Goal: Task Accomplishment & Management: Manage account settings

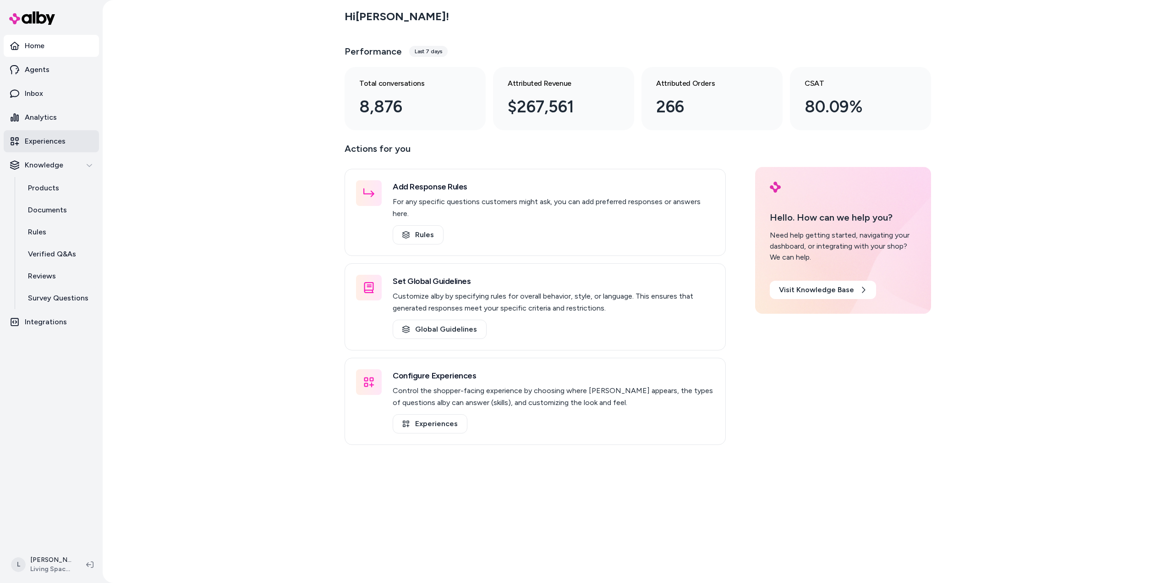
click at [50, 145] on p "Experiences" at bounding box center [45, 141] width 41 height 11
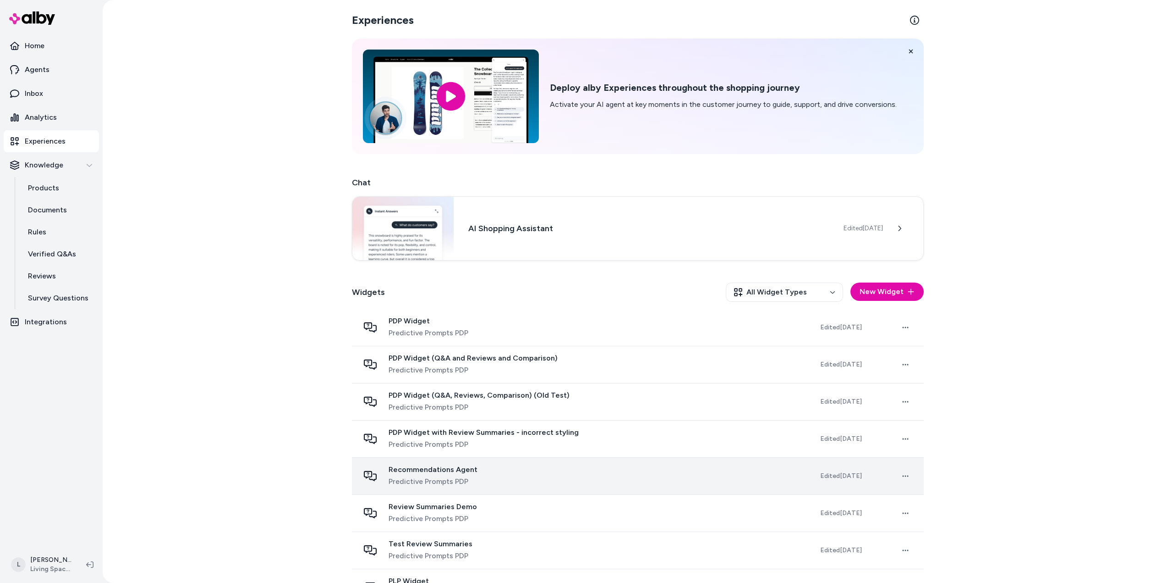
scroll to position [46, 0]
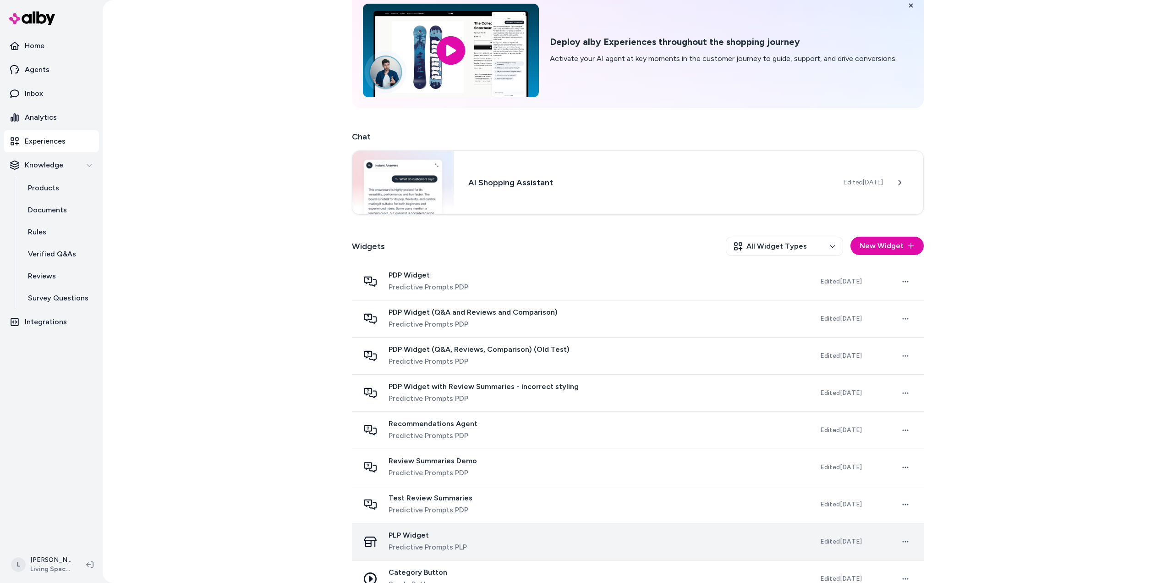
click at [442, 539] on div "PLP Widget Predictive Prompts PLP" at bounding box center [428, 541] width 78 height 22
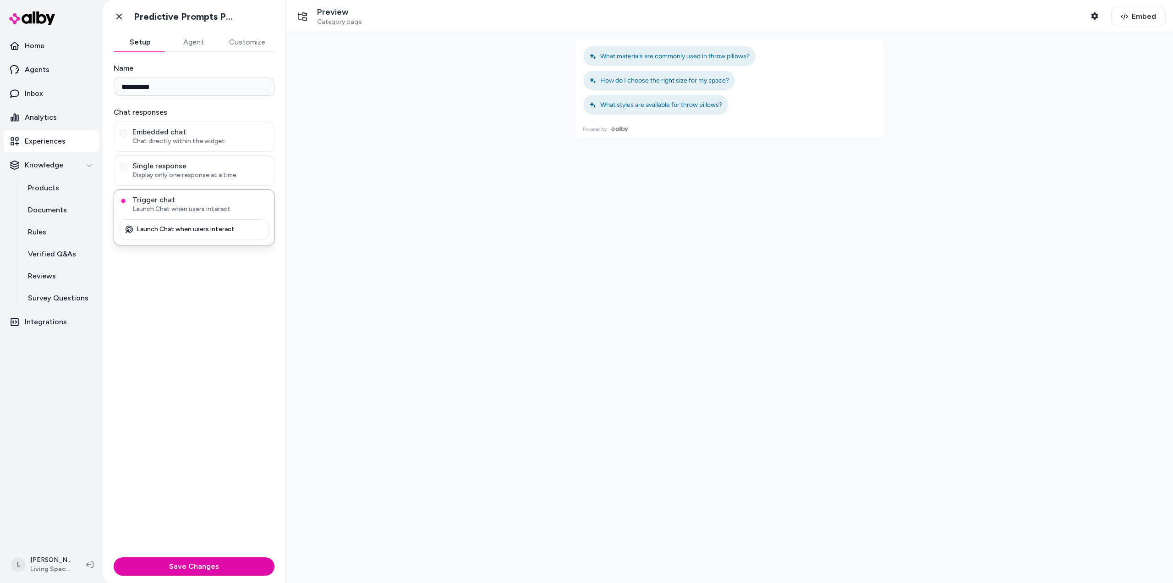
click at [46, 143] on p "Experiences" at bounding box center [45, 141] width 41 height 11
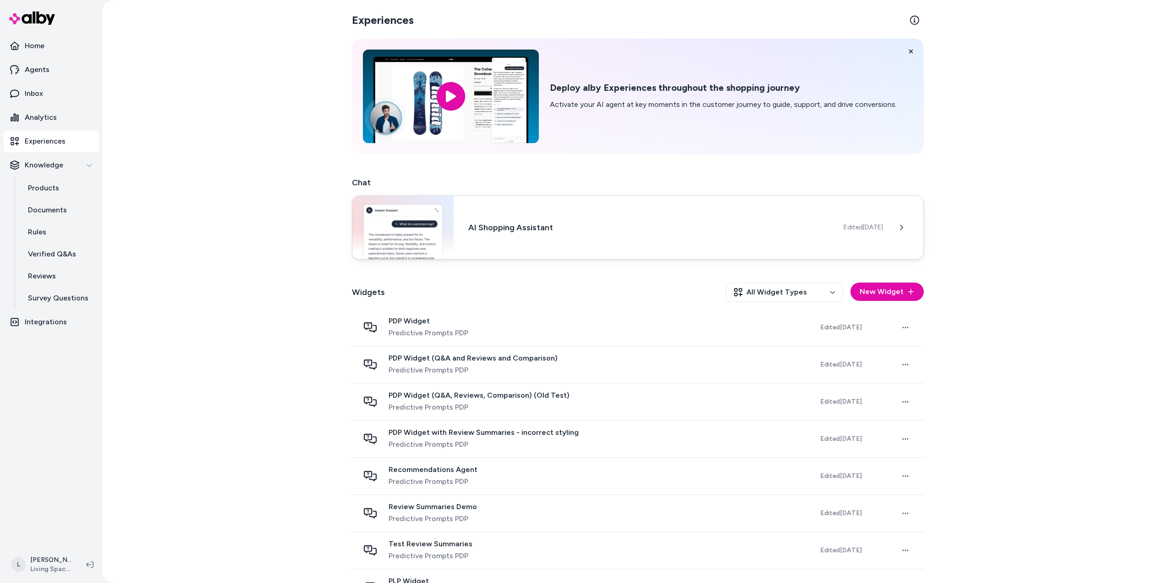
click at [551, 224] on h3 "AI Shopping Assistant" at bounding box center [648, 227] width 361 height 13
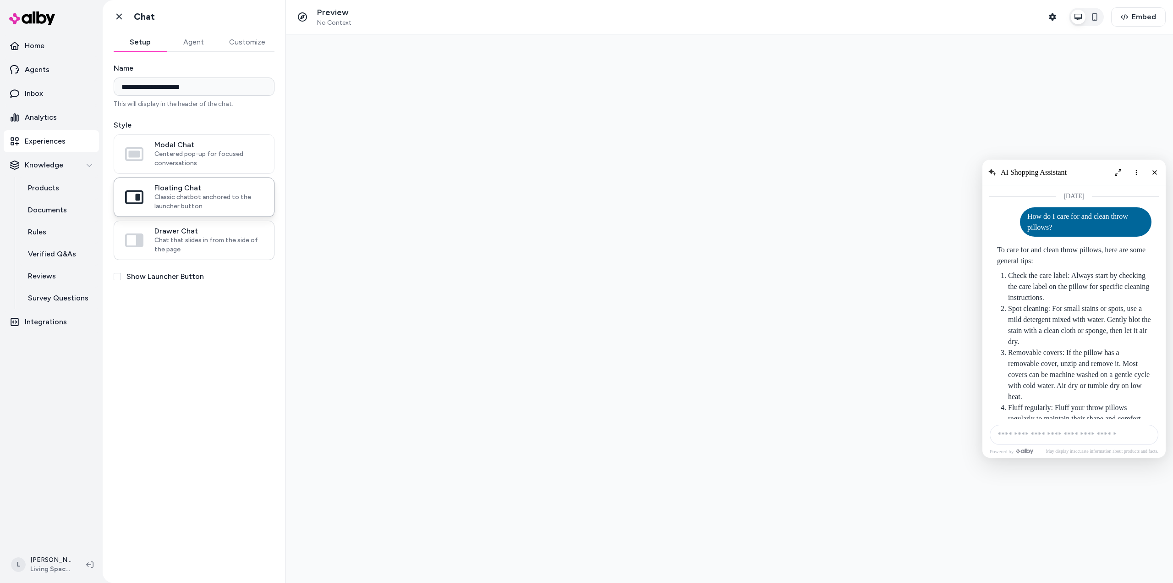
scroll to position [796, 0]
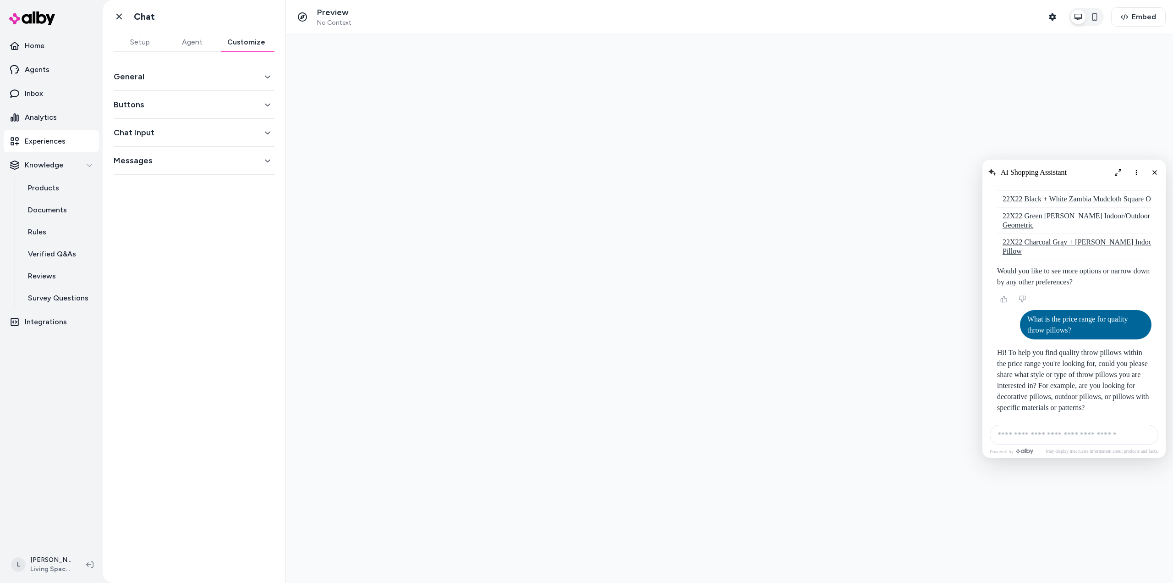
click at [255, 43] on button "Customize" at bounding box center [246, 42] width 56 height 18
click at [206, 82] on button "General" at bounding box center [194, 76] width 161 height 13
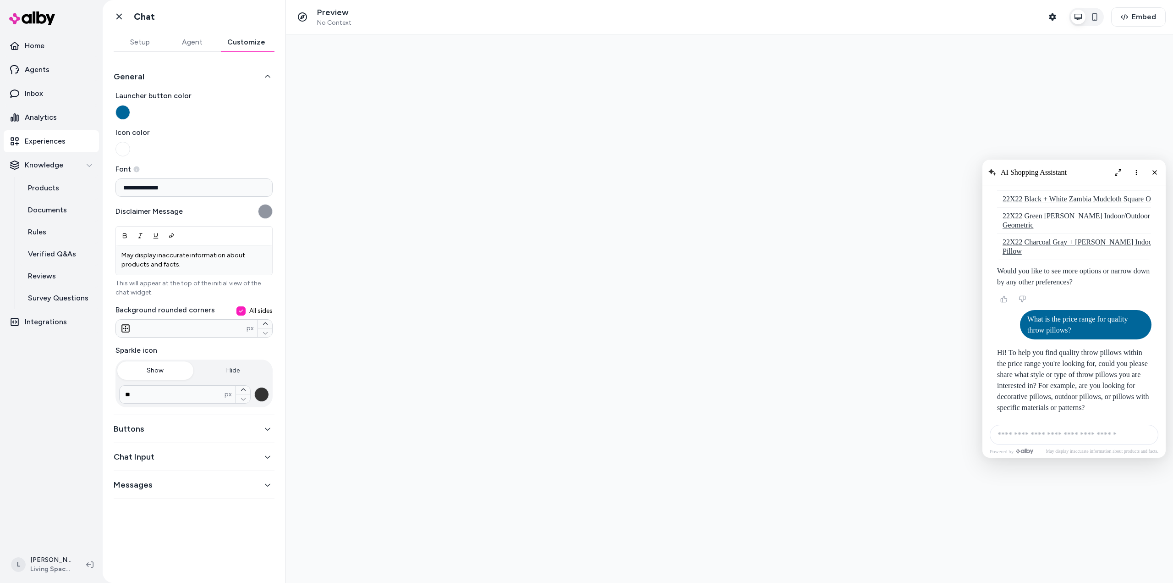
click at [185, 437] on div "Buttons" at bounding box center [194, 429] width 161 height 28
click at [182, 419] on div "Buttons" at bounding box center [194, 429] width 161 height 28
click at [176, 429] on button "Buttons" at bounding box center [194, 428] width 161 height 13
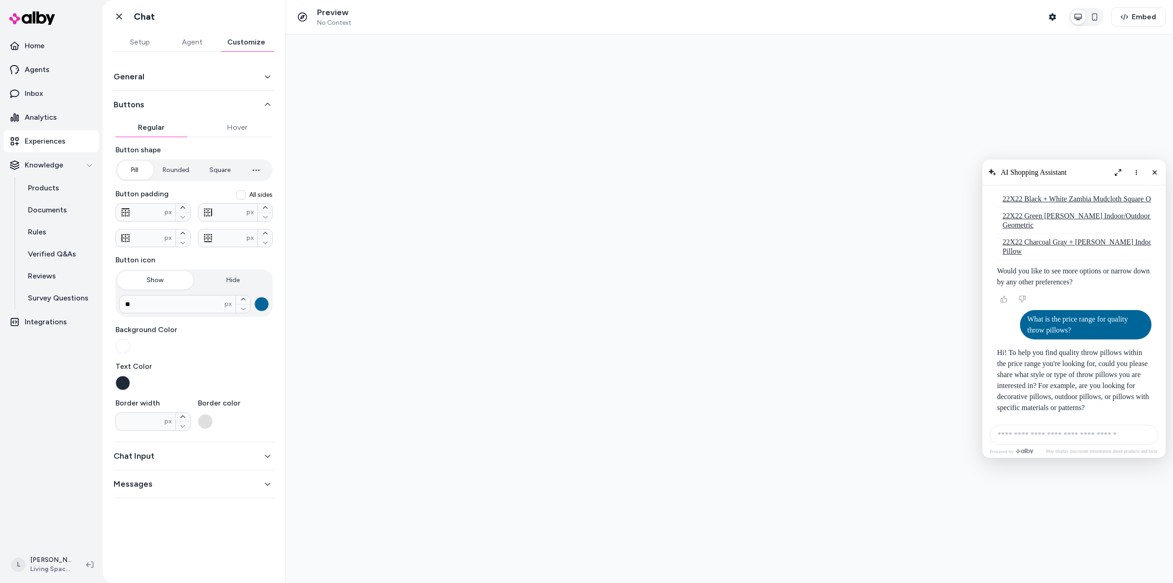
click at [176, 455] on button "Chat Input" at bounding box center [194, 455] width 161 height 13
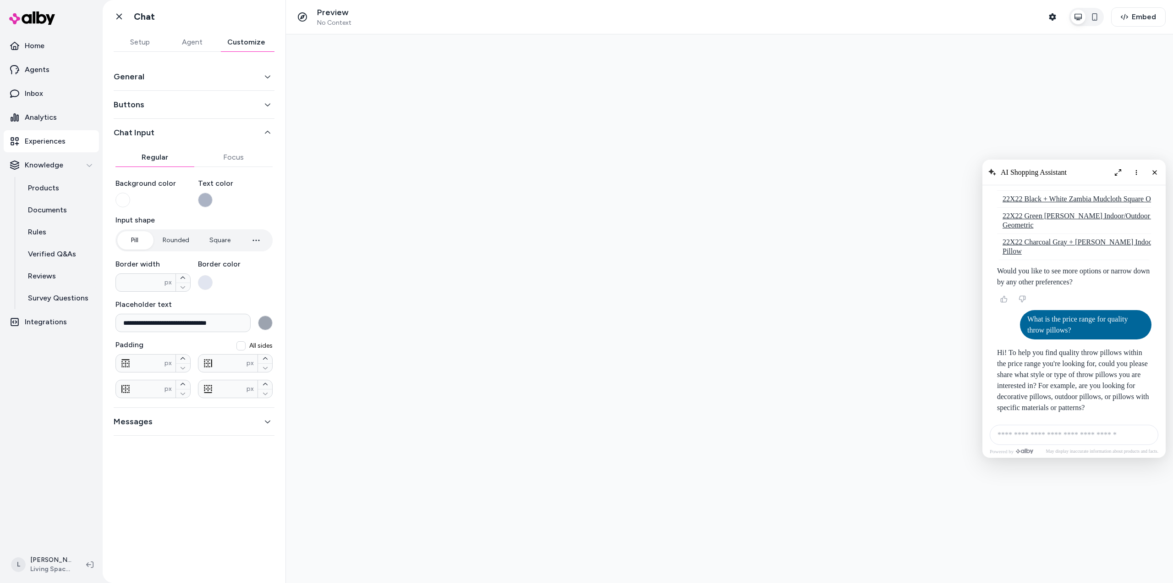
click at [171, 429] on div "Messages" at bounding box center [194, 421] width 161 height 28
click at [175, 422] on button "Messages" at bounding box center [194, 421] width 161 height 13
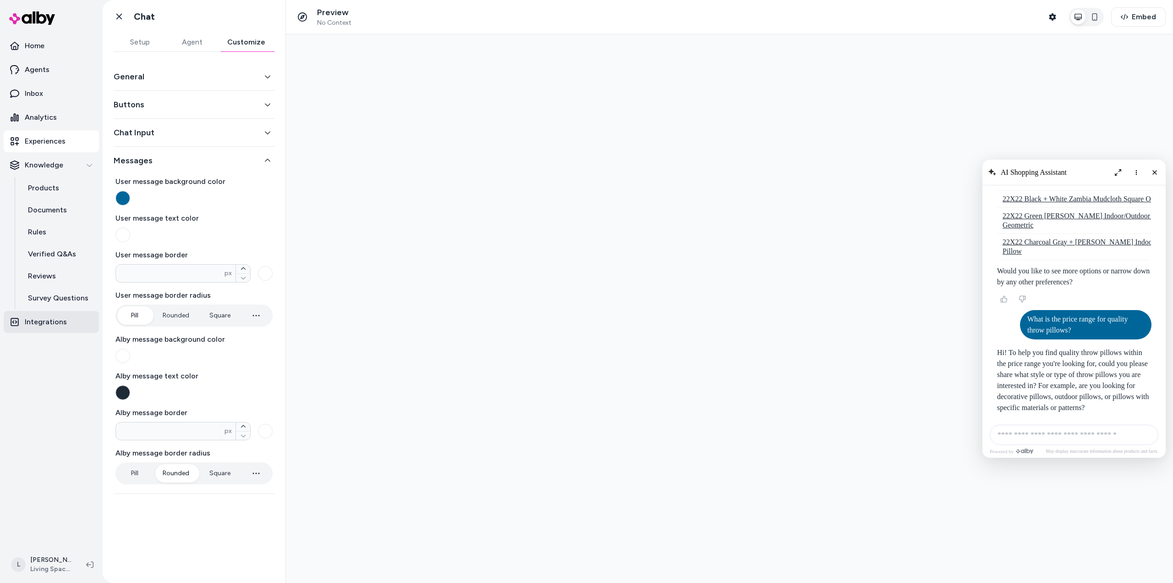
click at [56, 322] on p "Integrations" at bounding box center [46, 321] width 42 height 11
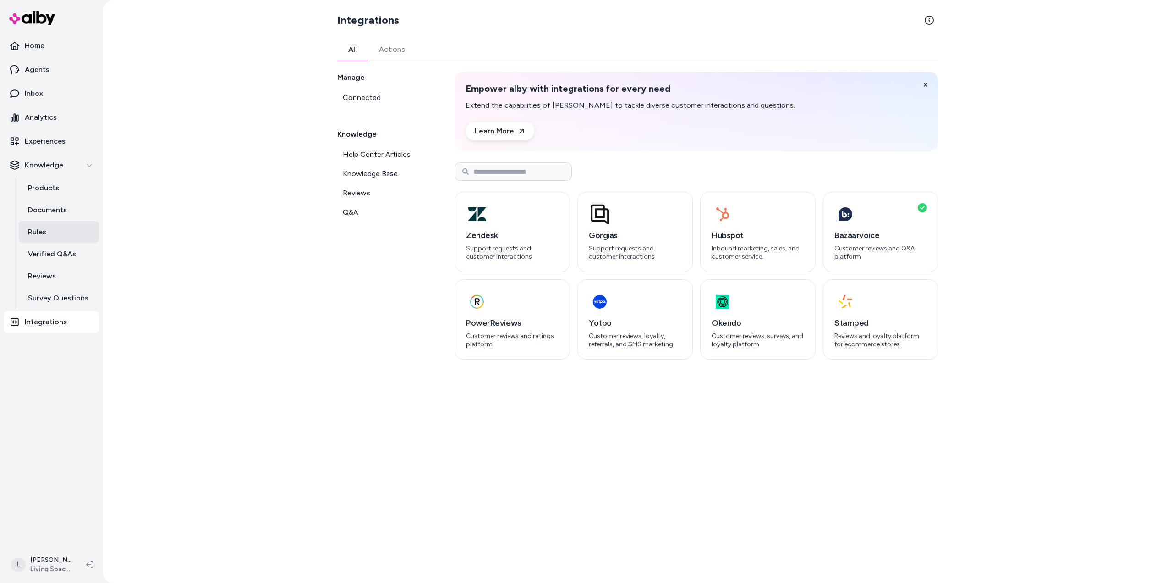
click at [44, 241] on link "Rules" at bounding box center [59, 232] width 80 height 22
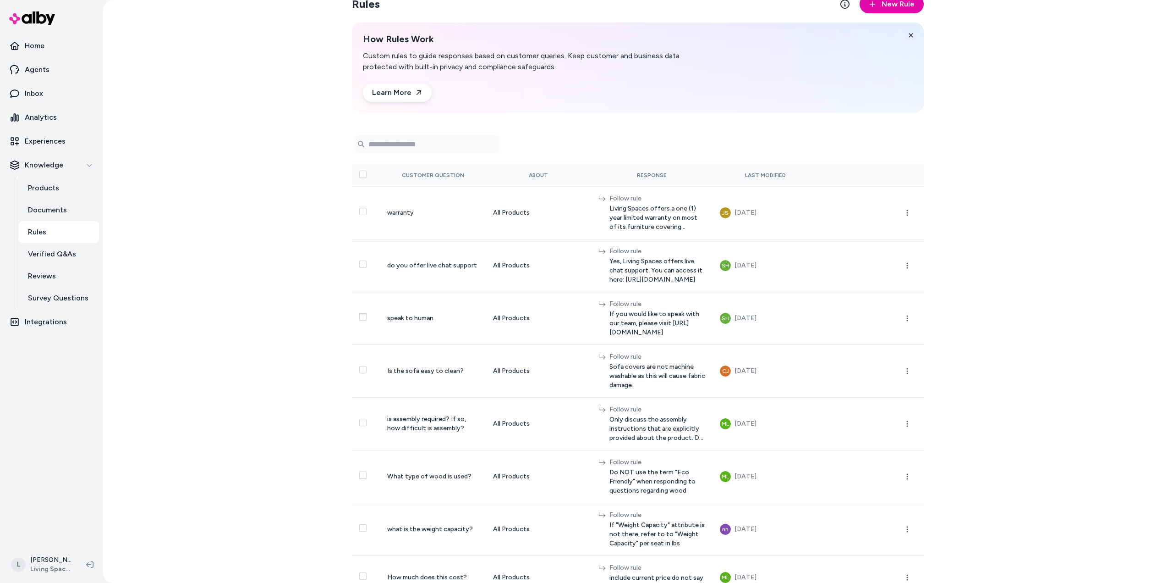
scroll to position [17, 0]
click at [48, 147] on link "Experiences" at bounding box center [51, 141] width 95 height 22
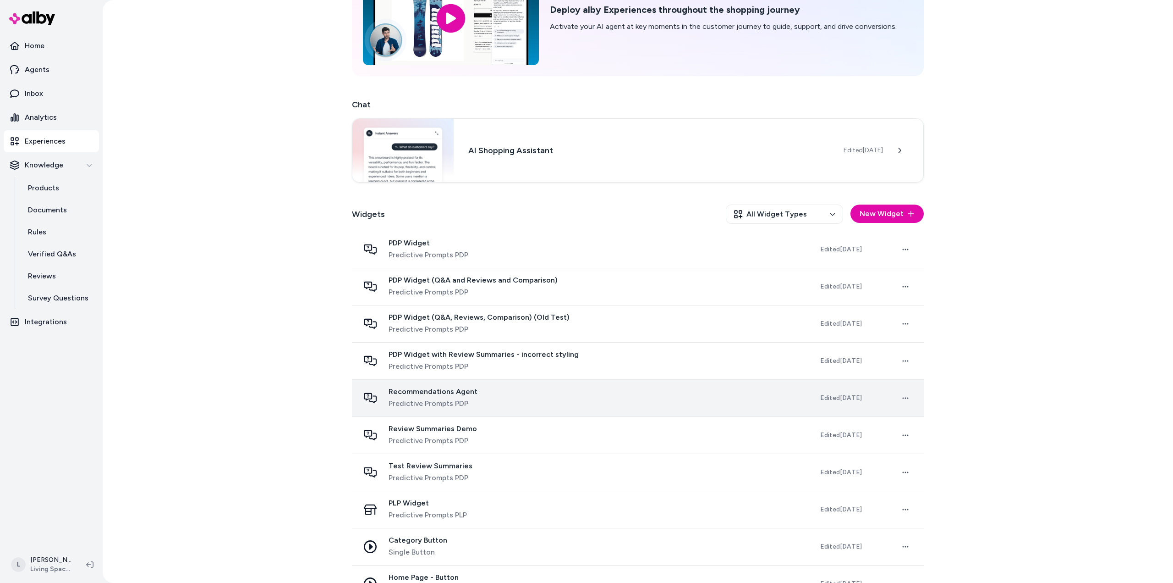
scroll to position [113, 0]
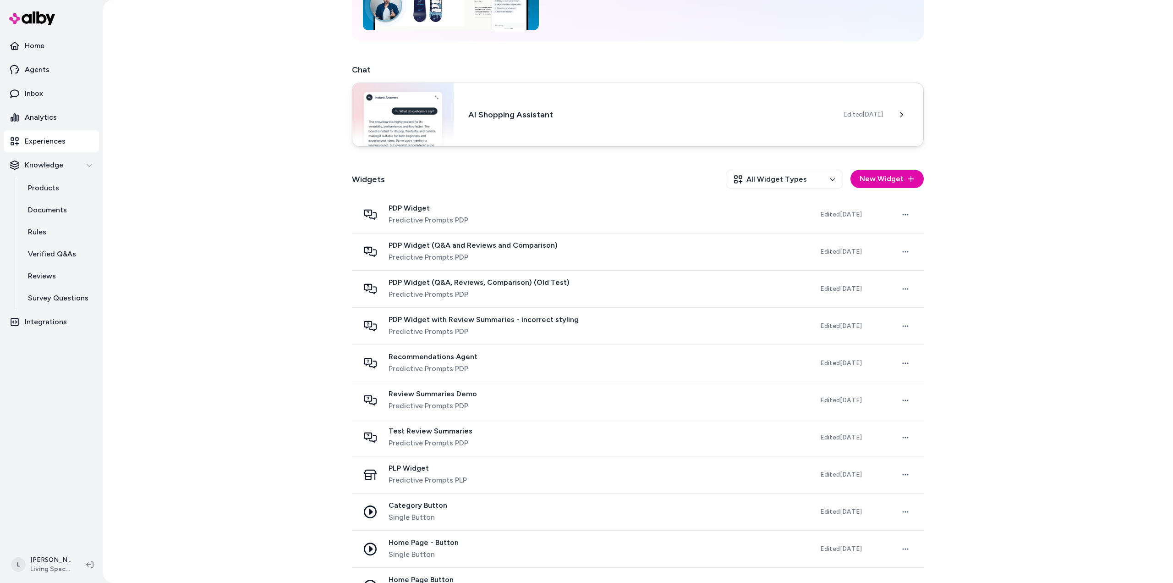
click at [870, 135] on div "AI Shopping Assistant Edited [DATE]" at bounding box center [638, 115] width 572 height 64
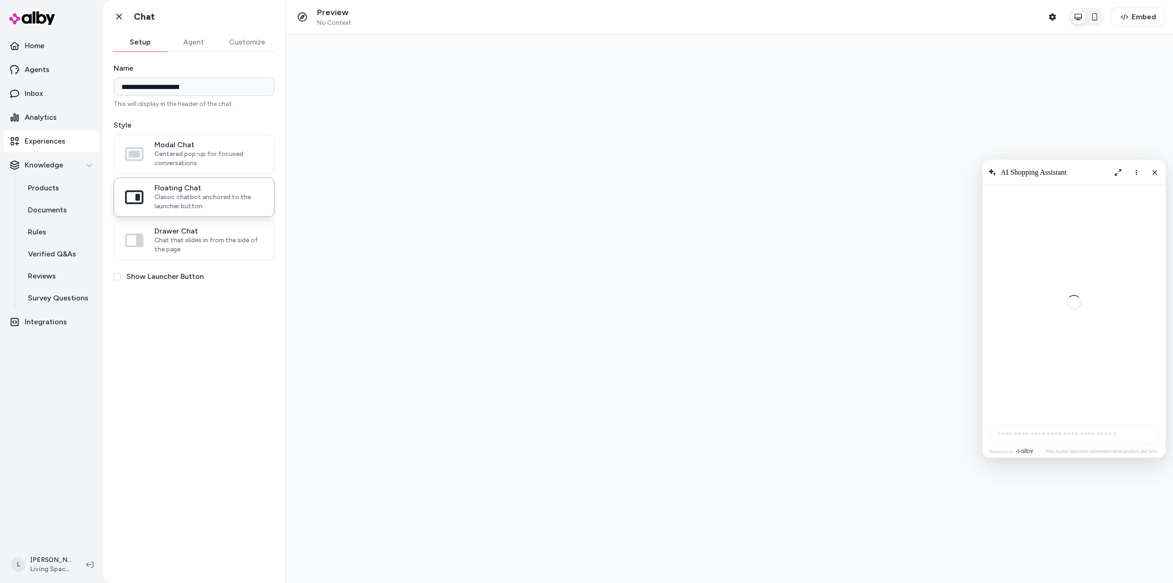
scroll to position [796, 0]
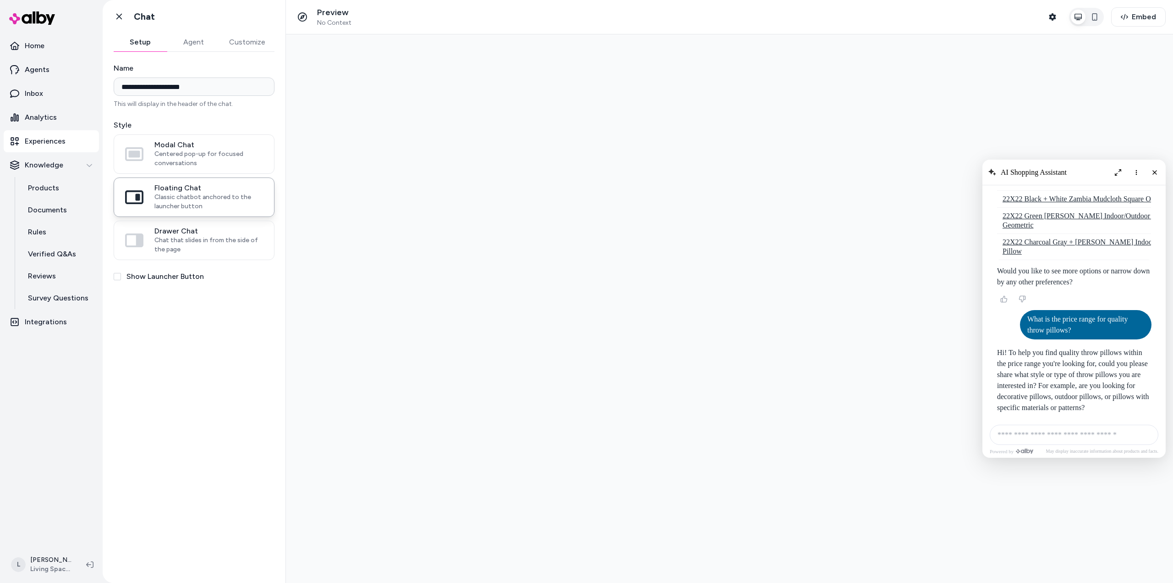
click at [243, 47] on button "Customize" at bounding box center [247, 42] width 55 height 18
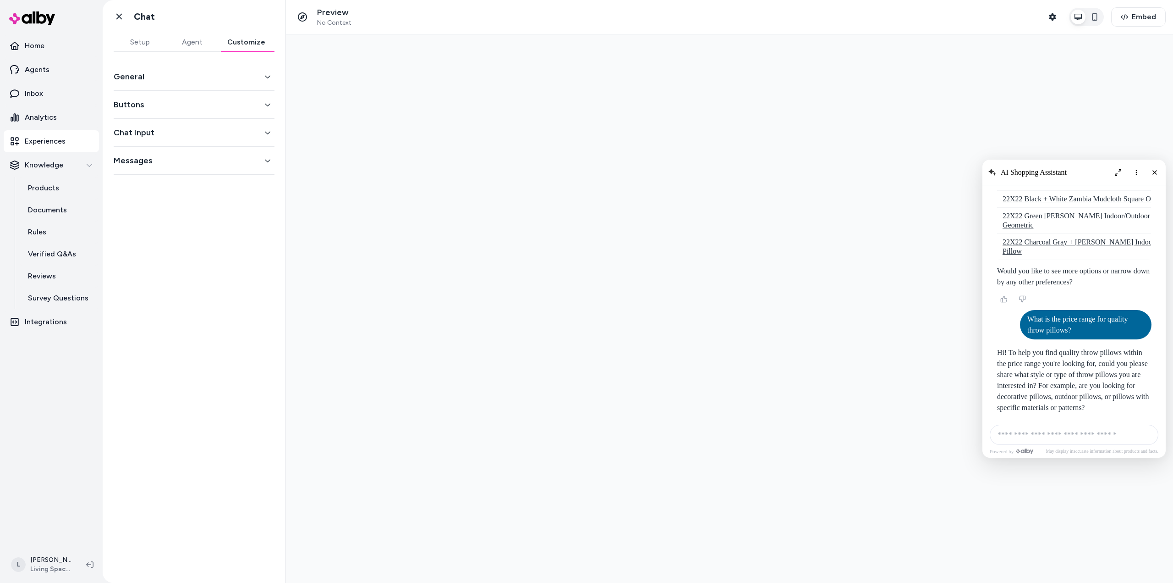
click at [192, 160] on button "Messages" at bounding box center [194, 160] width 161 height 13
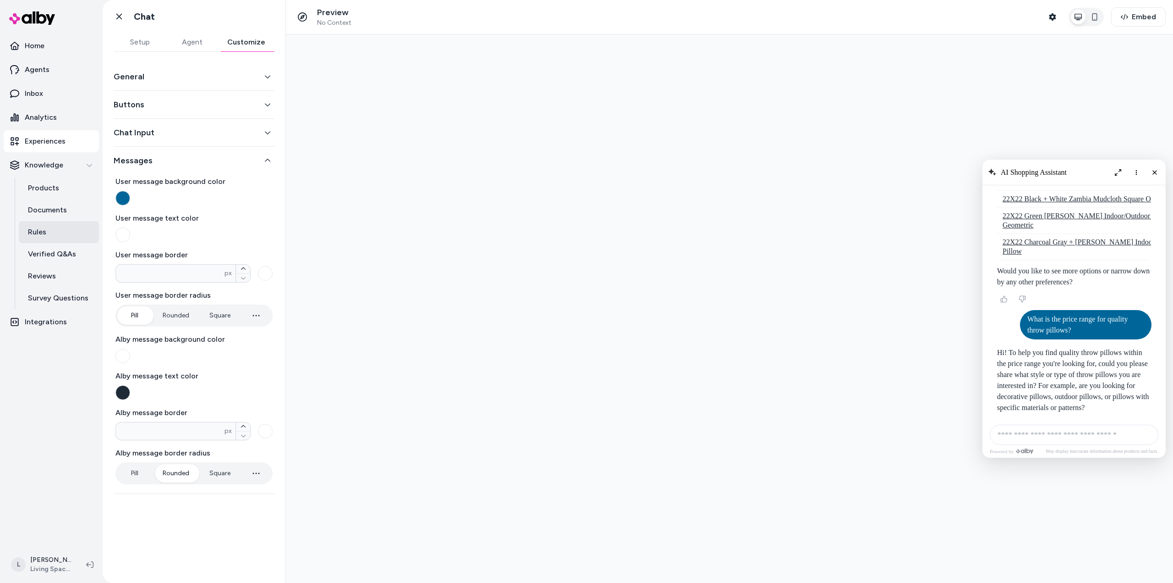
click at [43, 235] on p "Rules" at bounding box center [37, 231] width 18 height 11
